Goal: Navigation & Orientation: Find specific page/section

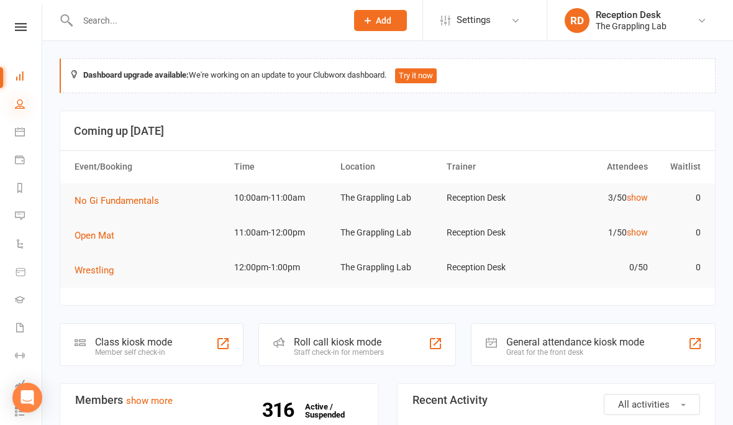
click at [17, 107] on icon at bounding box center [20, 104] width 10 height 10
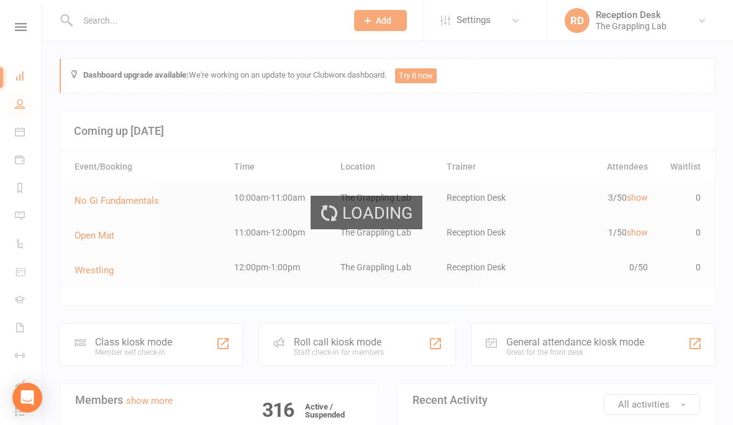
select select "100"
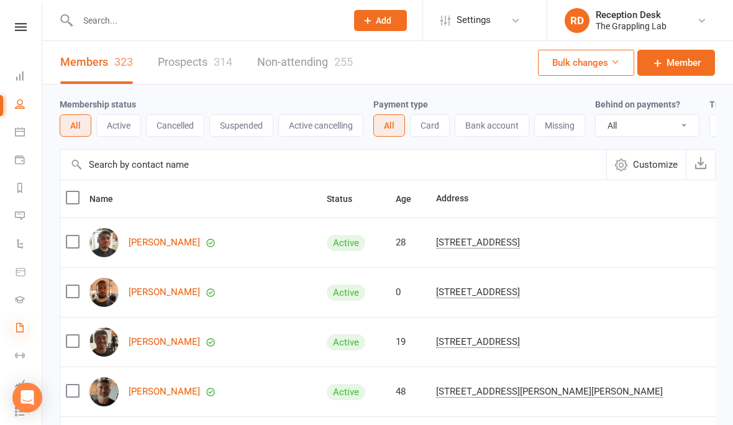
click at [21, 330] on icon at bounding box center [20, 327] width 10 height 10
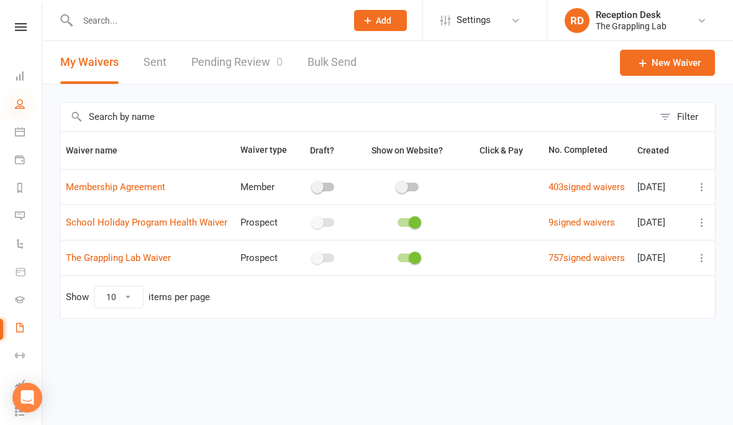
click at [20, 105] on icon at bounding box center [20, 104] width 10 height 10
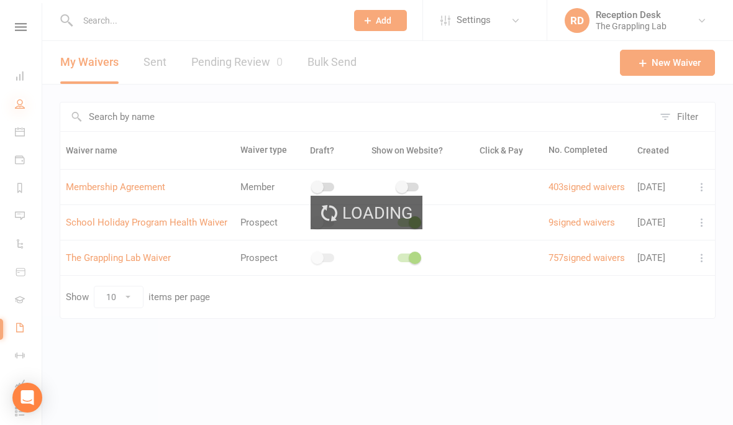
select select "100"
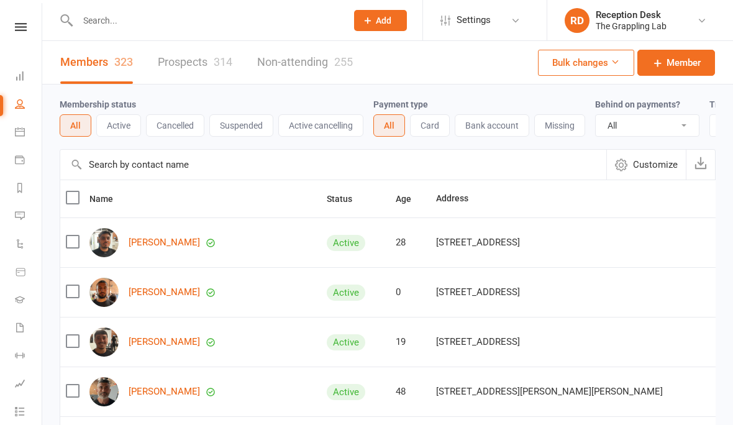
select select "100"
click at [15, 328] on icon at bounding box center [20, 327] width 10 height 10
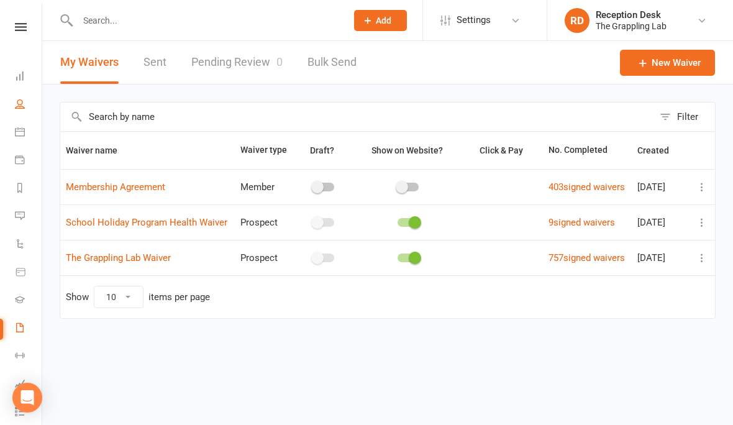
click at [23, 111] on link "People" at bounding box center [29, 105] width 28 height 28
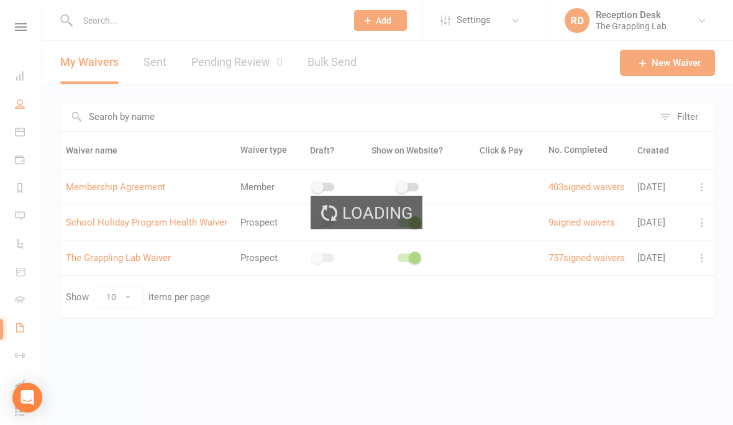
select select "100"
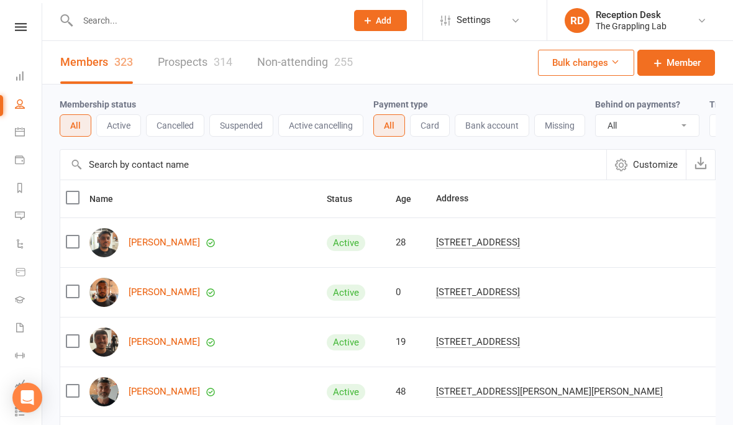
click at [215, 58] on div "314" at bounding box center [223, 61] width 19 height 13
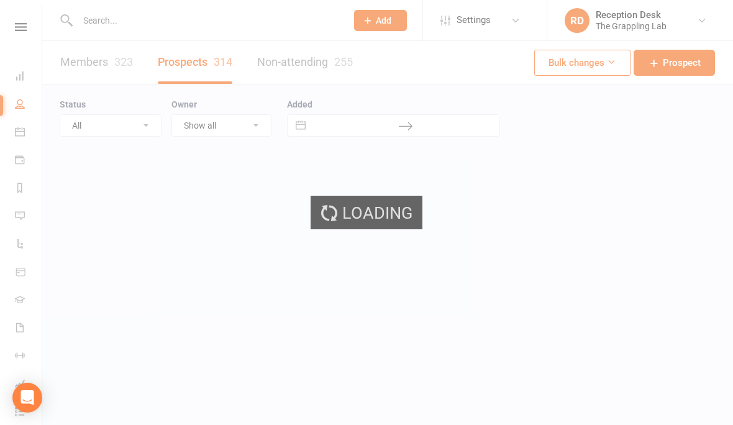
select select "100"
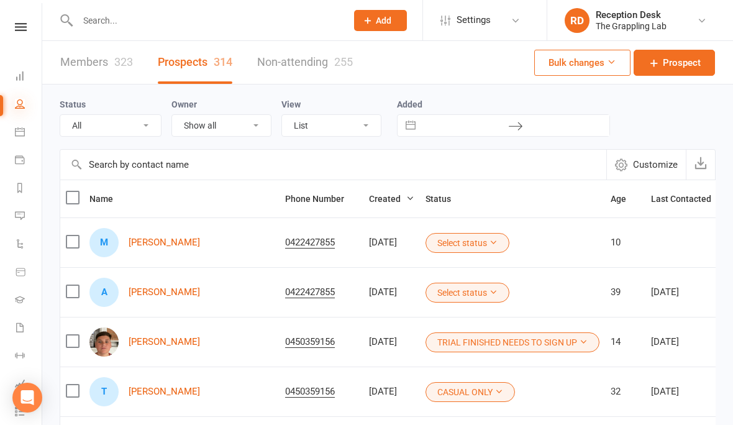
click at [22, 105] on icon at bounding box center [20, 104] width 10 height 10
click at [105, 61] on link "Members 323" at bounding box center [96, 62] width 73 height 43
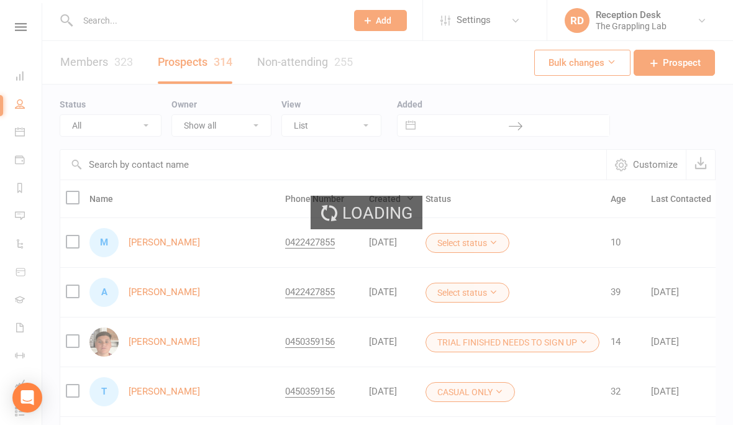
select select "100"
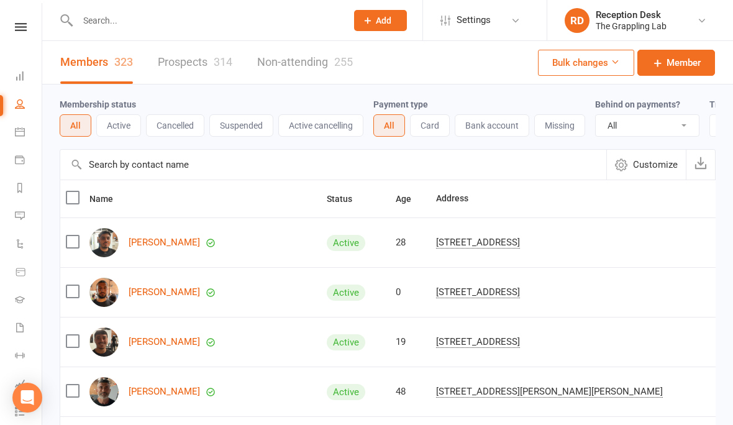
click at [210, 28] on input "text" at bounding box center [206, 20] width 264 height 17
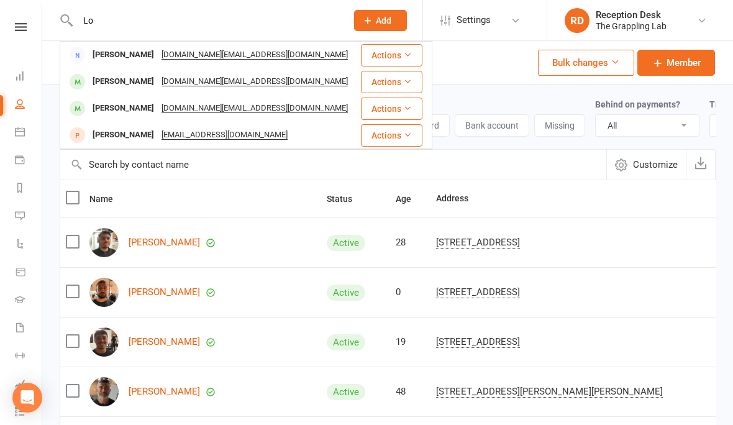
type input "L"
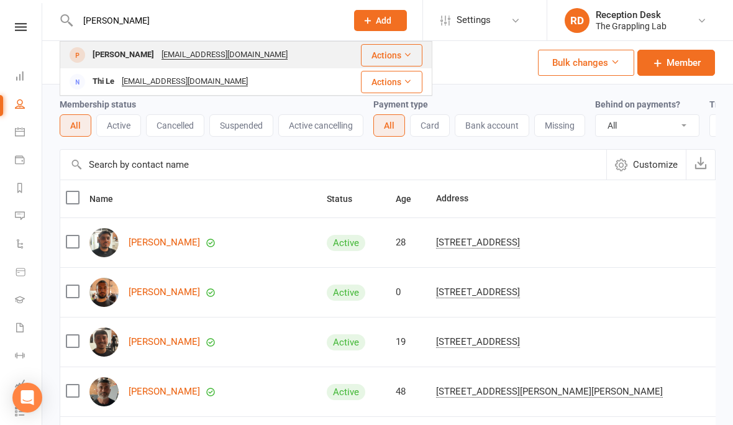
type input "[PERSON_NAME]"
click at [134, 52] on div "[PERSON_NAME]" at bounding box center [123, 55] width 69 height 18
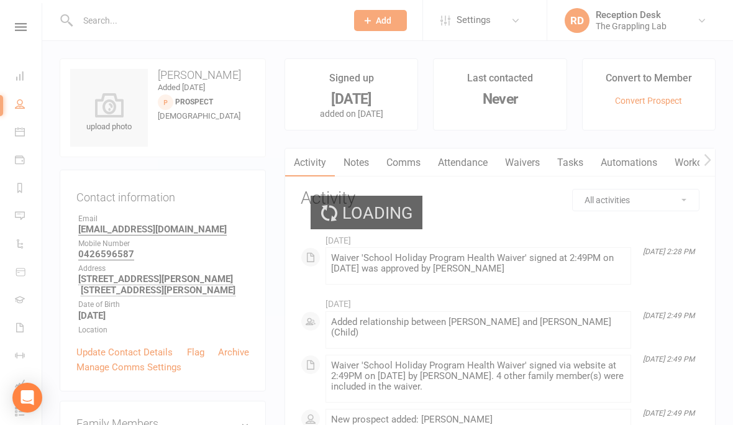
select select "100"
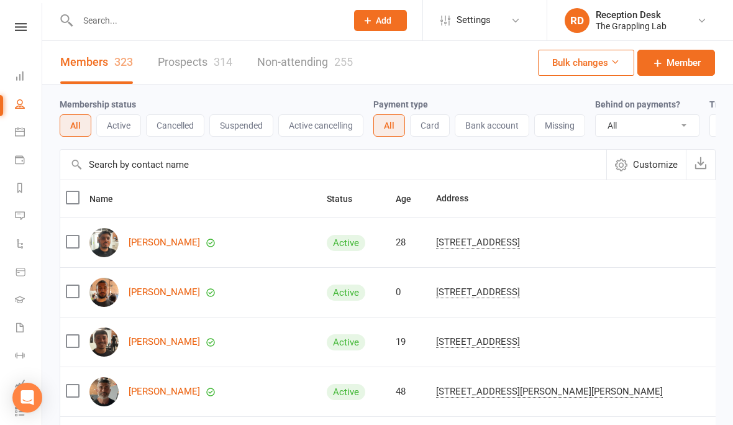
click at [232, 12] on input "text" at bounding box center [206, 20] width 264 height 17
click at [135, 20] on input "text" at bounding box center [206, 20] width 264 height 17
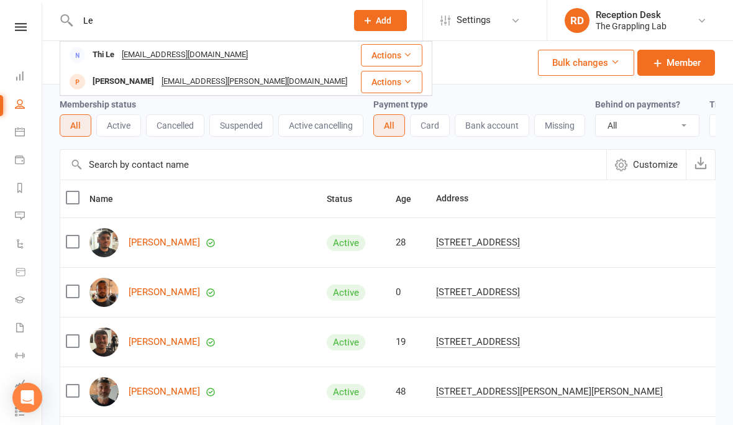
click at [136, 20] on input "Le" at bounding box center [206, 20] width 264 height 17
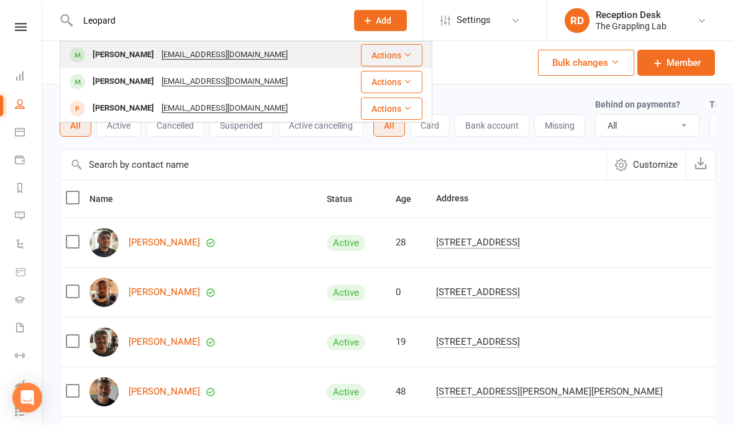
type input "Leopard"
click at [137, 49] on div "[PERSON_NAME]" at bounding box center [123, 55] width 69 height 18
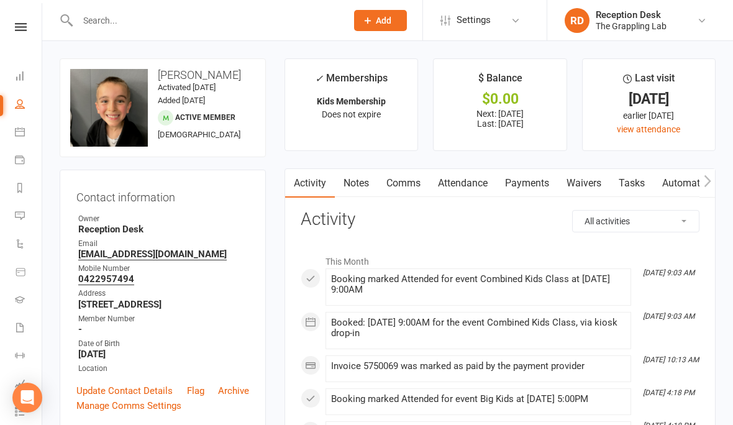
select select "100"
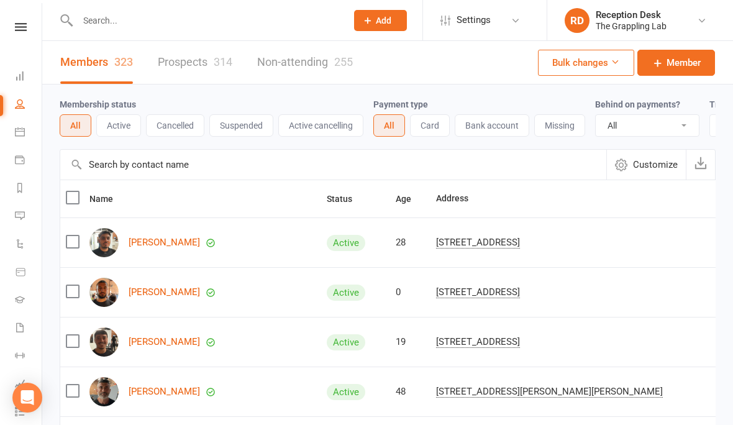
click at [189, 27] on input "text" at bounding box center [206, 20] width 264 height 17
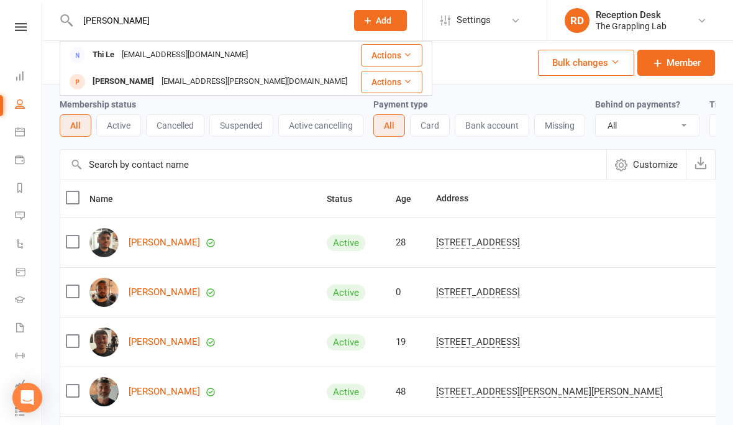
type input "[PERSON_NAME]"
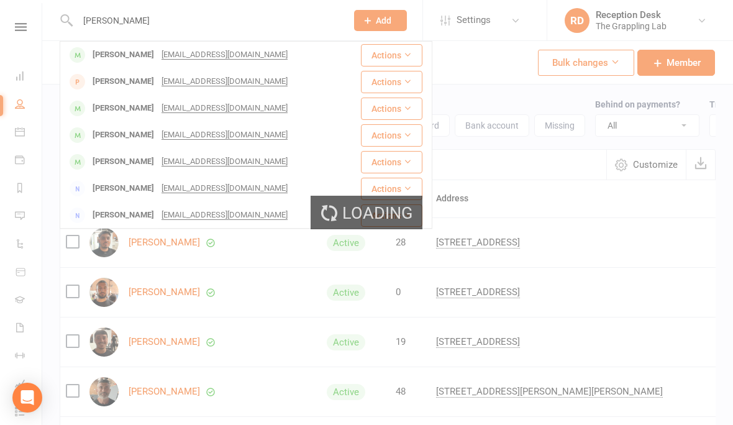
select select "100"
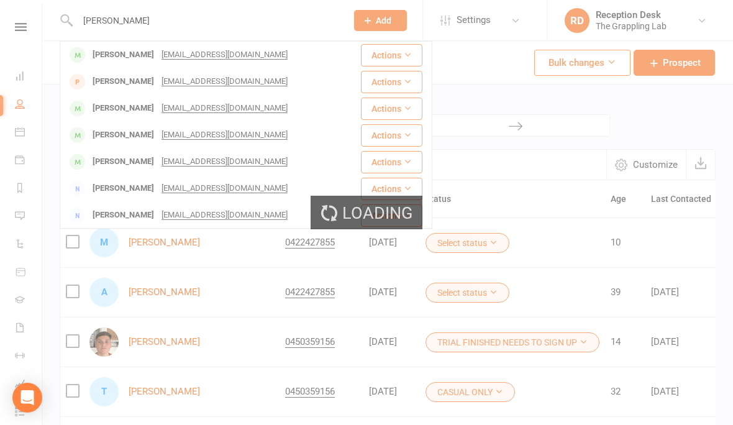
select select "100"
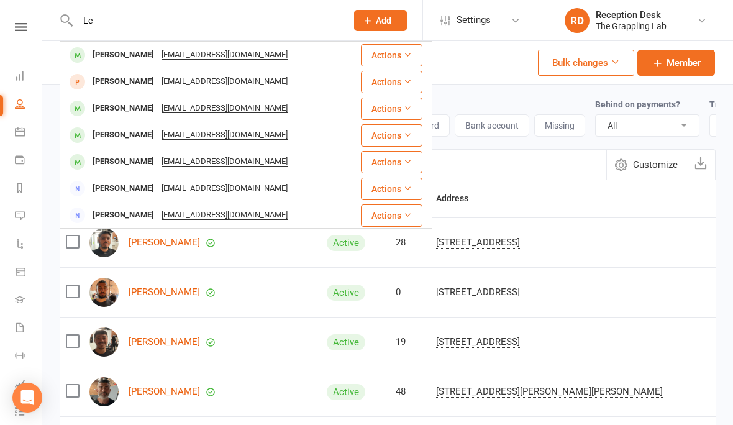
type input "L"
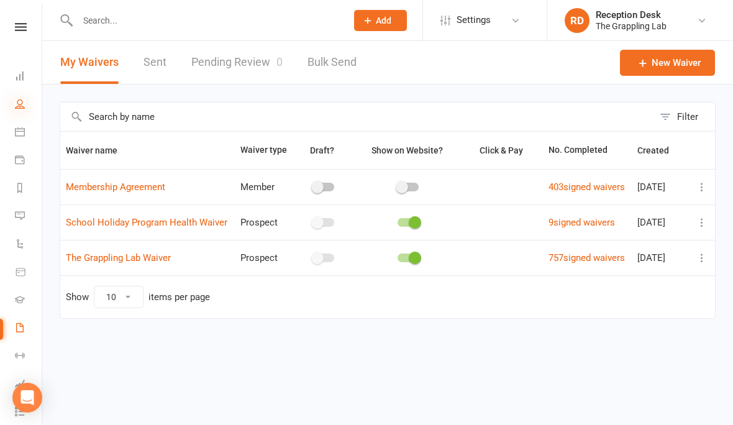
click at [20, 101] on icon at bounding box center [20, 104] width 10 height 10
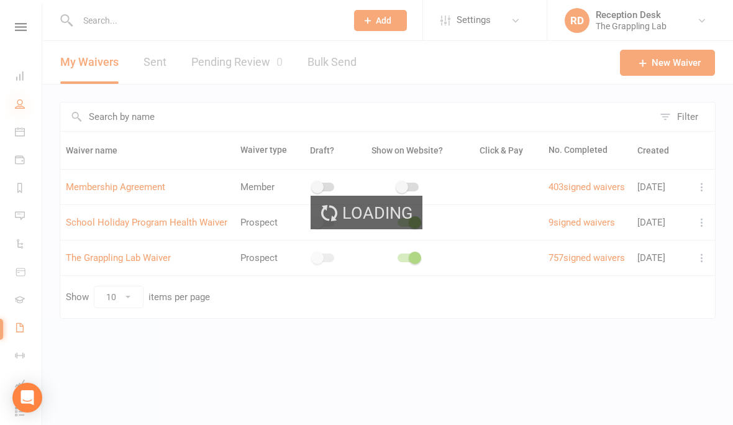
select select "100"
